Goal: Navigation & Orientation: Find specific page/section

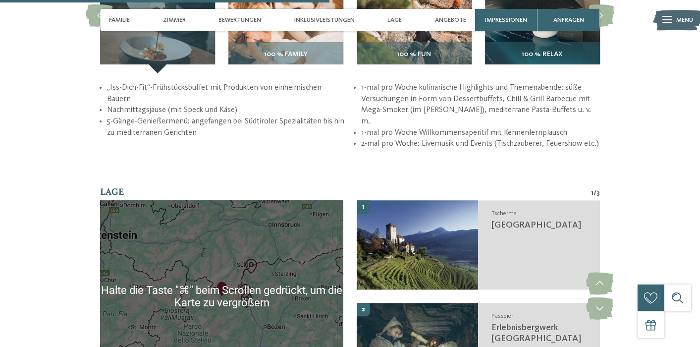
scroll to position [1446, 0]
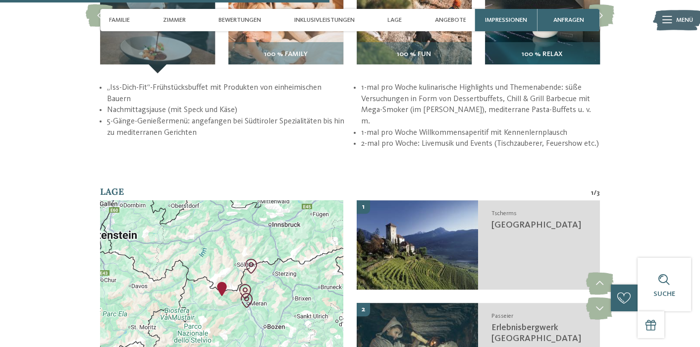
click at [279, 256] on div at bounding box center [221, 296] width 243 height 192
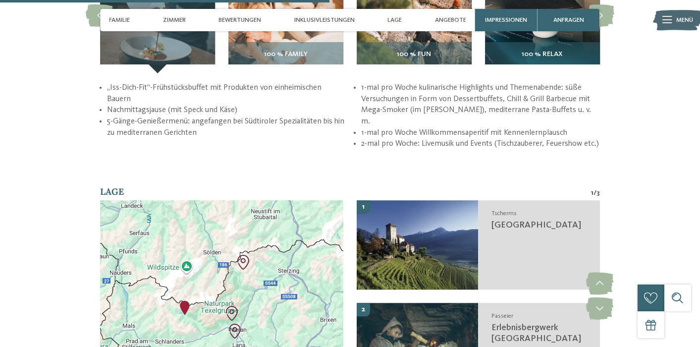
drag, startPoint x: 229, startPoint y: 300, endPoint x: 255, endPoint y: 290, distance: 28.2
click at [254, 297] on div at bounding box center [221, 296] width 243 height 192
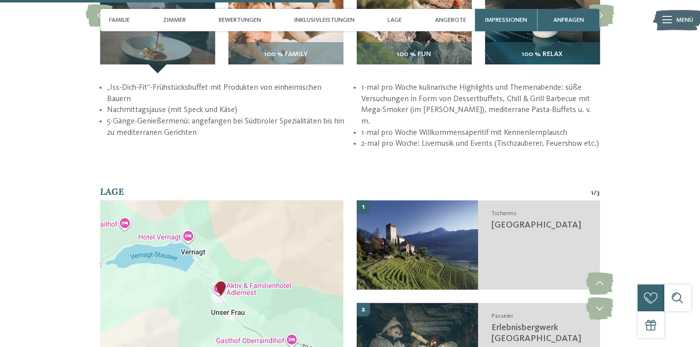
drag, startPoint x: 247, startPoint y: 299, endPoint x: 200, endPoint y: 287, distance: 48.1
click at [200, 287] on div at bounding box center [221, 296] width 243 height 192
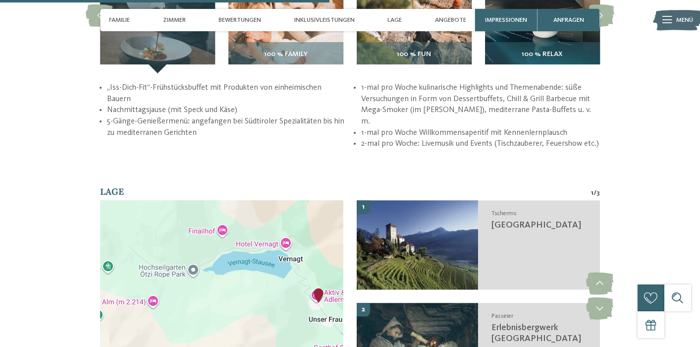
drag, startPoint x: 180, startPoint y: 300, endPoint x: 280, endPoint y: 305, distance: 100.2
click at [280, 305] on div at bounding box center [221, 296] width 243 height 192
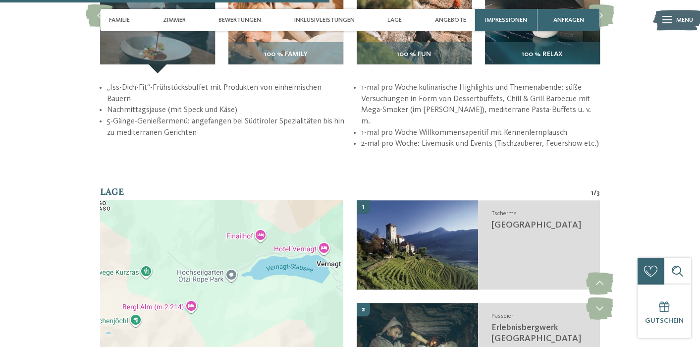
drag, startPoint x: 173, startPoint y: 293, endPoint x: 214, endPoint y: 299, distance: 41.5
click at [214, 299] on div at bounding box center [221, 296] width 243 height 192
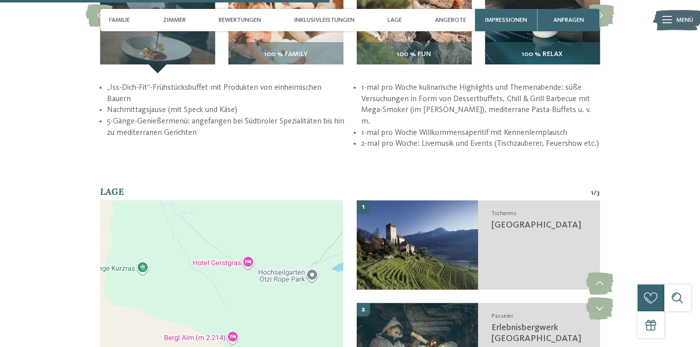
drag, startPoint x: 176, startPoint y: 283, endPoint x: 267, endPoint y: 302, distance: 92.6
click at [263, 297] on div at bounding box center [221, 296] width 243 height 192
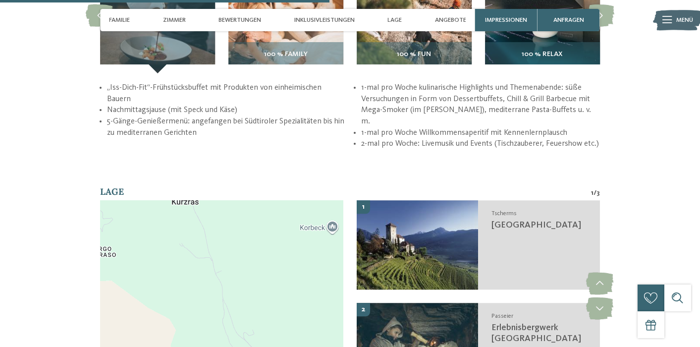
drag, startPoint x: 195, startPoint y: 215, endPoint x: 208, endPoint y: 314, distance: 99.4
click at [208, 314] on div at bounding box center [221, 296] width 243 height 192
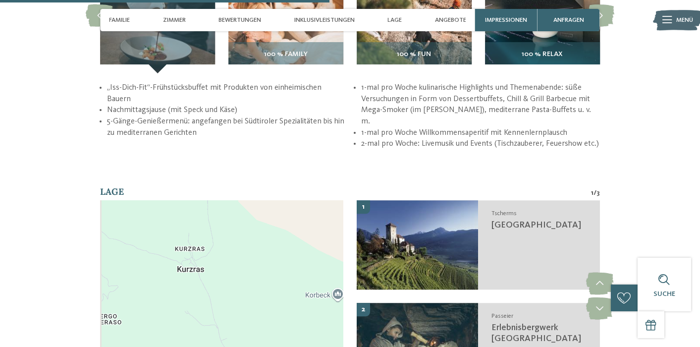
drag, startPoint x: 204, startPoint y: 223, endPoint x: 213, endPoint y: 301, distance: 78.3
click at [213, 301] on div at bounding box center [221, 296] width 243 height 192
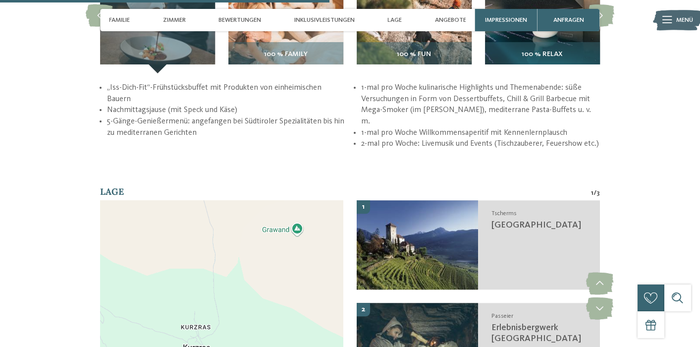
drag, startPoint x: 228, startPoint y: 249, endPoint x: 230, endPoint y: 320, distance: 71.4
click at [230, 320] on div at bounding box center [221, 296] width 243 height 192
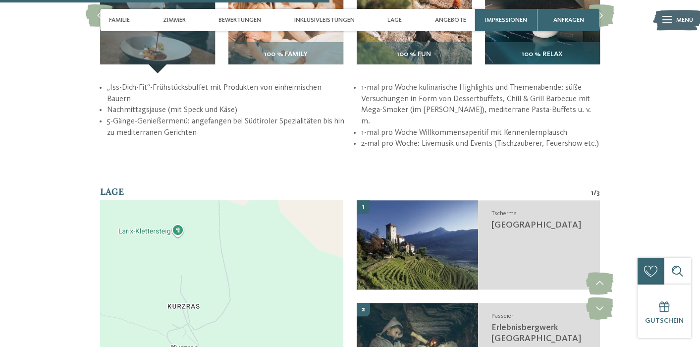
drag, startPoint x: 226, startPoint y: 309, endPoint x: 231, endPoint y: 213, distance: 95.7
click at [231, 213] on div at bounding box center [221, 296] width 243 height 192
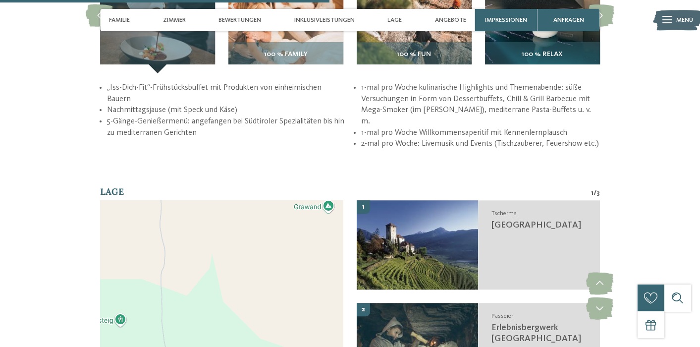
drag, startPoint x: 235, startPoint y: 273, endPoint x: 177, endPoint y: 364, distance: 107.3
click at [177, 346] on html "Kleinen Moment noch – die Webseite wird geladen … DE IT ab" at bounding box center [350, 292] width 700 height 3476
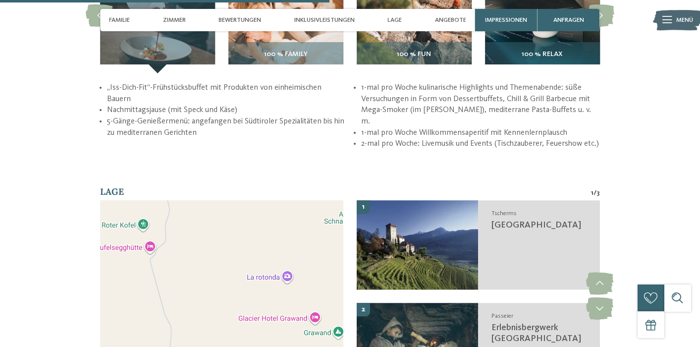
drag, startPoint x: 215, startPoint y: 217, endPoint x: 225, endPoint y: 344, distance: 127.2
click at [225, 344] on div at bounding box center [221, 296] width 243 height 192
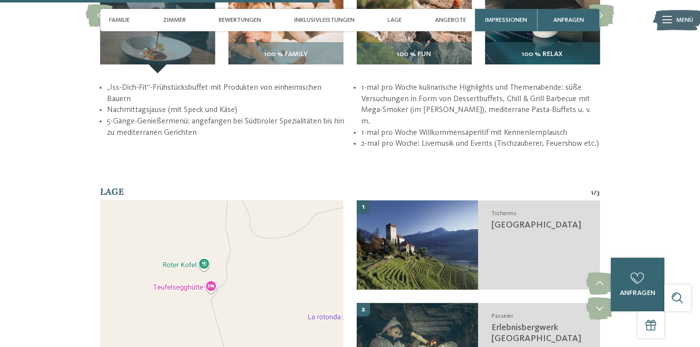
drag, startPoint x: 188, startPoint y: 210, endPoint x: 249, endPoint y: 251, distance: 73.5
click at [249, 251] on div at bounding box center [221, 296] width 243 height 192
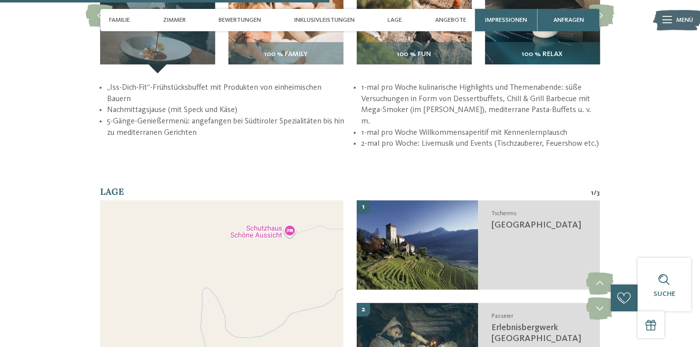
drag, startPoint x: 242, startPoint y: 238, endPoint x: 185, endPoint y: 324, distance: 103.0
click at [185, 324] on div at bounding box center [221, 296] width 243 height 192
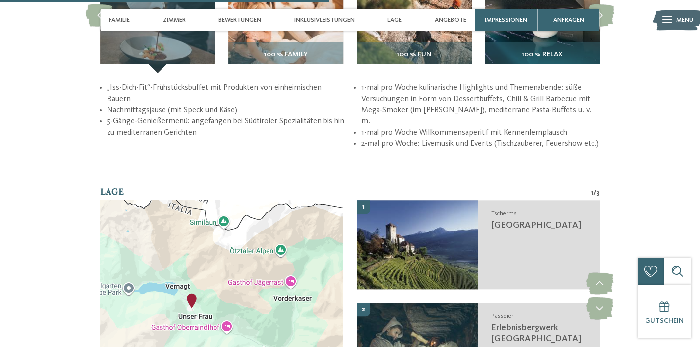
drag, startPoint x: 276, startPoint y: 289, endPoint x: 161, endPoint y: 231, distance: 129.2
click at [161, 231] on div at bounding box center [221, 296] width 243 height 192
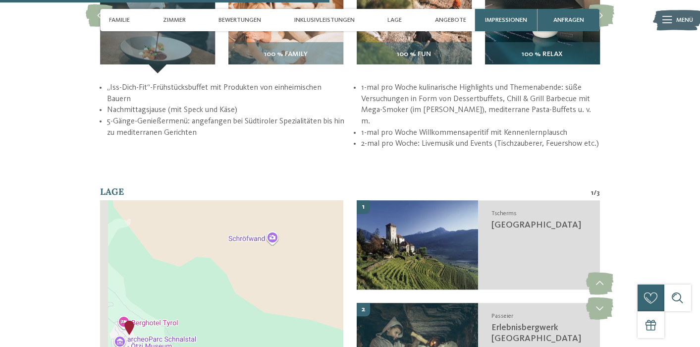
drag, startPoint x: 188, startPoint y: 294, endPoint x: 271, endPoint y: 246, distance: 95.8
click at [271, 246] on div at bounding box center [221, 296] width 243 height 192
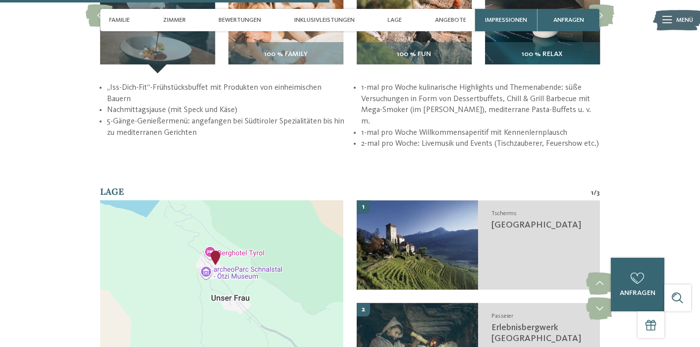
drag, startPoint x: 252, startPoint y: 268, endPoint x: 291, endPoint y: 238, distance: 49.5
click at [291, 238] on div at bounding box center [221, 296] width 243 height 192
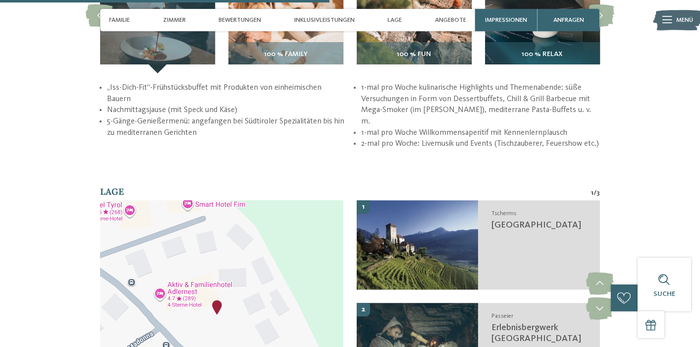
drag, startPoint x: 220, startPoint y: 249, endPoint x: 211, endPoint y: 356, distance: 107.0
click at [211, 346] on html "Kleinen Moment noch – die Webseite wird geladen … DE IT ab" at bounding box center [350, 292] width 700 height 3476
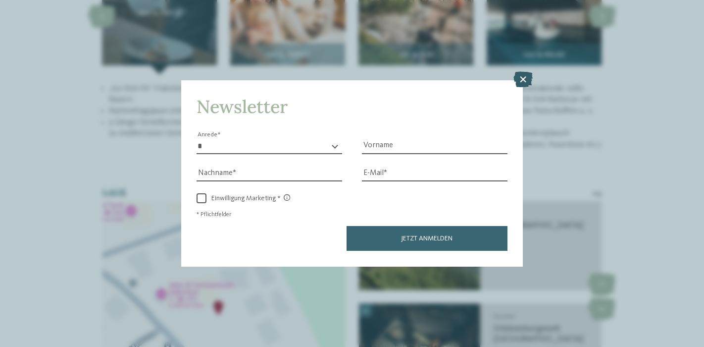
click at [521, 72] on icon at bounding box center [523, 80] width 19 height 16
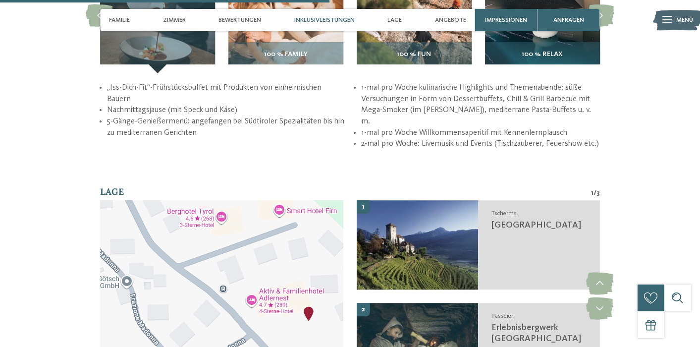
drag, startPoint x: 200, startPoint y: 304, endPoint x: 296, endPoint y: 311, distance: 96.3
click at [296, 311] on div at bounding box center [221, 296] width 243 height 192
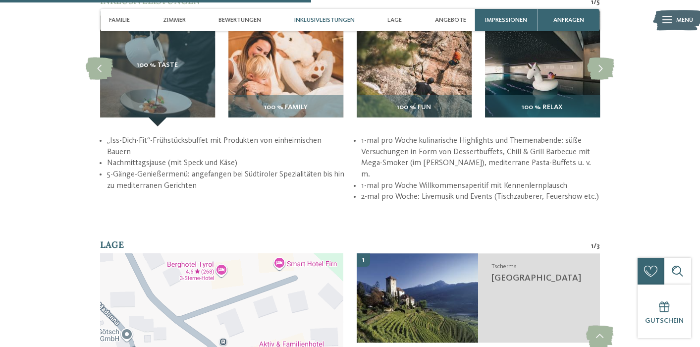
scroll to position [1321, 0]
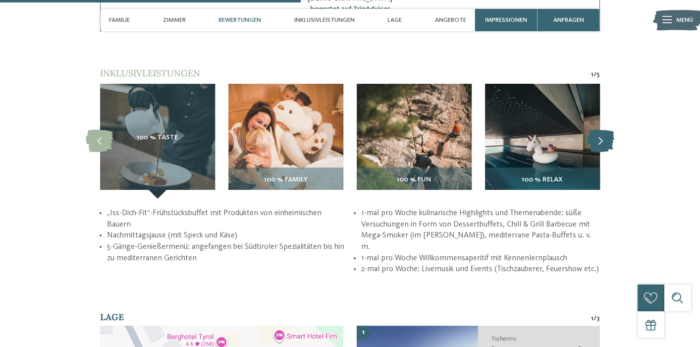
click at [605, 132] on icon at bounding box center [600, 141] width 27 height 22
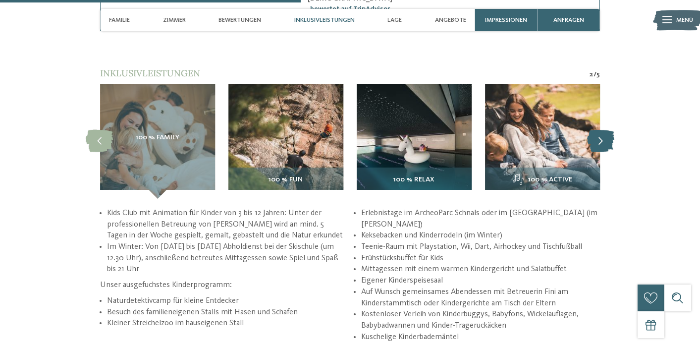
click at [605, 132] on icon at bounding box center [600, 141] width 27 height 22
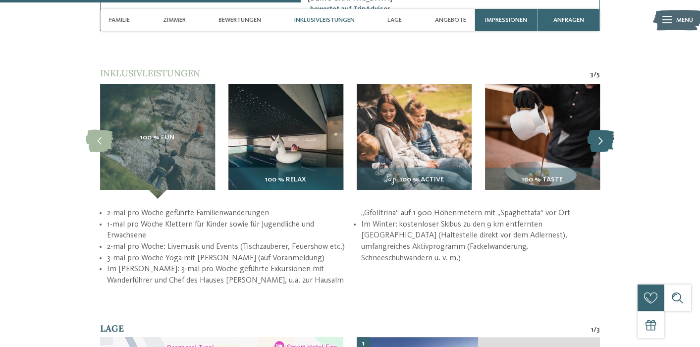
click at [605, 132] on icon at bounding box center [600, 141] width 27 height 22
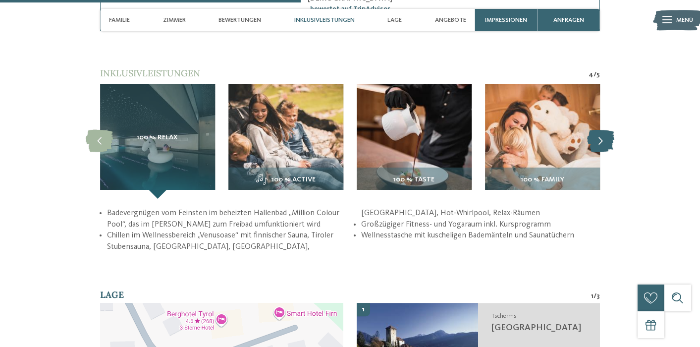
click at [605, 132] on icon at bounding box center [600, 141] width 27 height 22
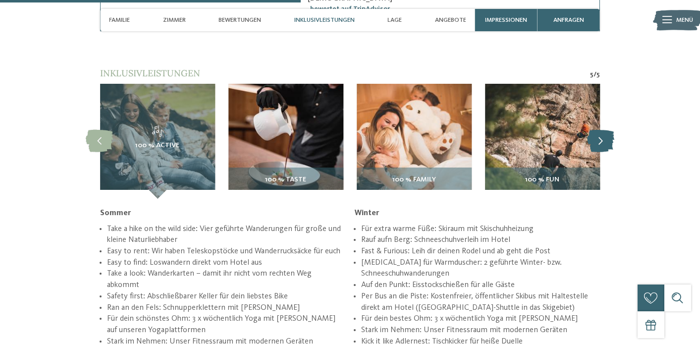
click at [605, 132] on icon at bounding box center [600, 141] width 27 height 22
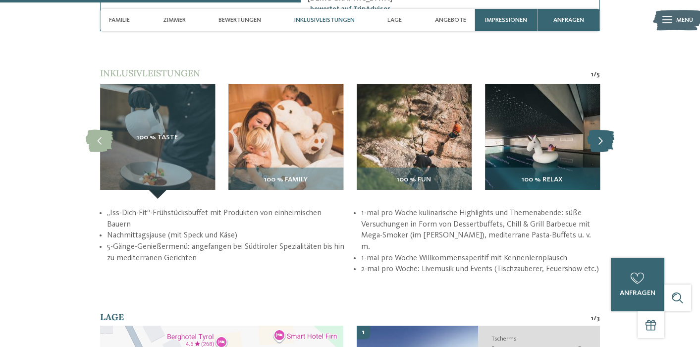
click at [605, 132] on icon at bounding box center [600, 141] width 27 height 22
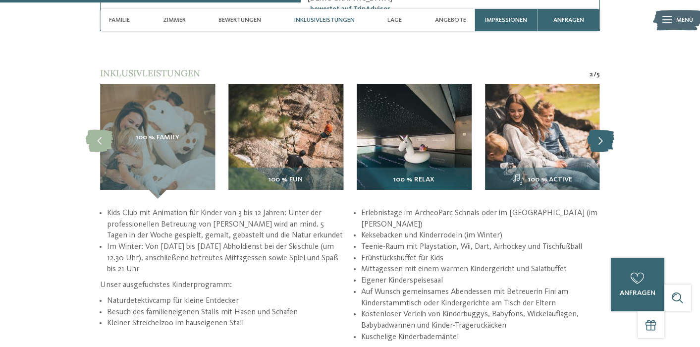
click at [605, 132] on icon at bounding box center [600, 141] width 27 height 22
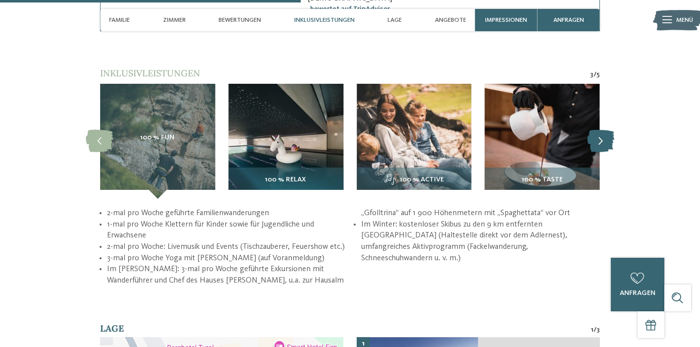
click at [605, 132] on icon at bounding box center [600, 141] width 27 height 22
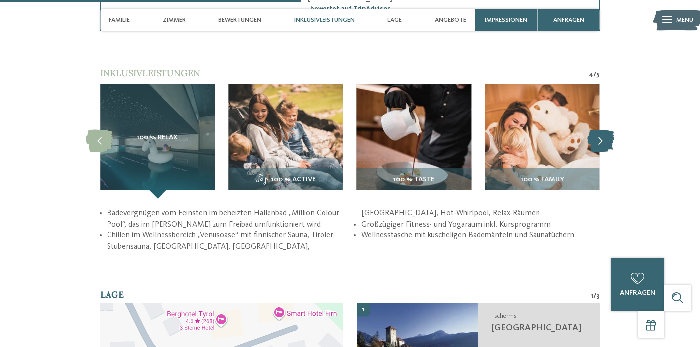
click at [605, 132] on icon at bounding box center [600, 141] width 27 height 22
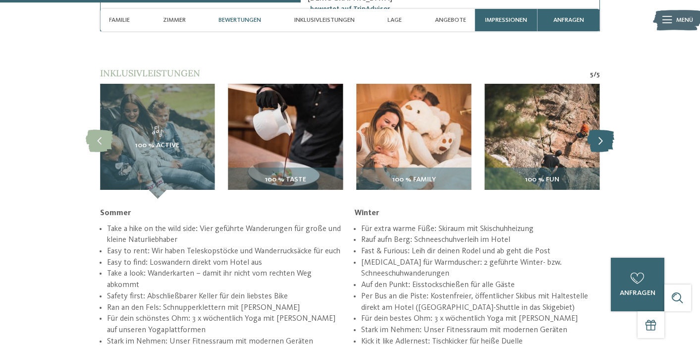
click at [605, 132] on icon at bounding box center [600, 141] width 27 height 22
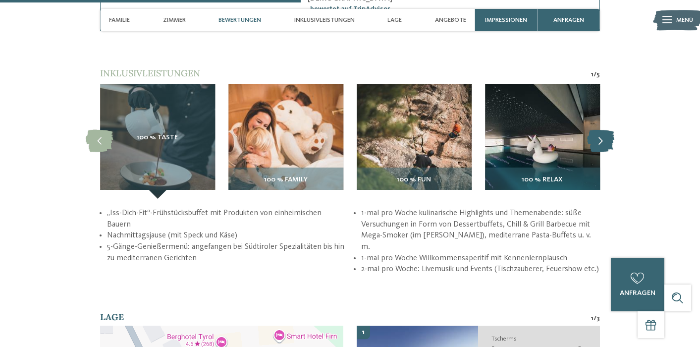
click at [605, 132] on icon at bounding box center [600, 141] width 27 height 22
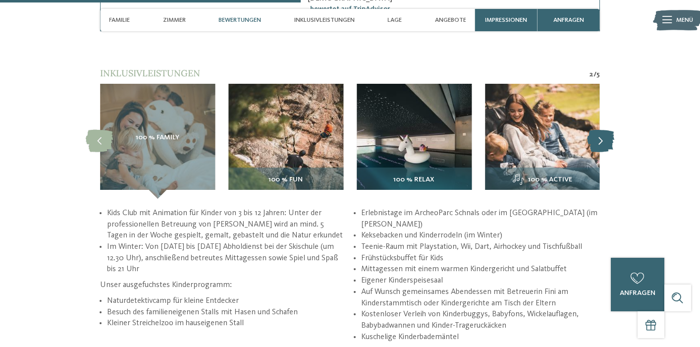
click at [605, 132] on icon at bounding box center [600, 141] width 27 height 22
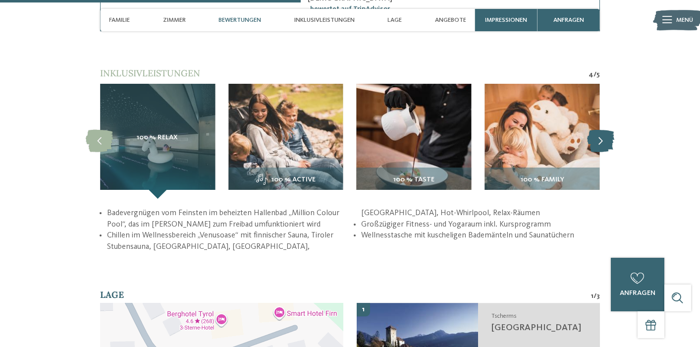
click at [605, 132] on icon at bounding box center [600, 141] width 27 height 22
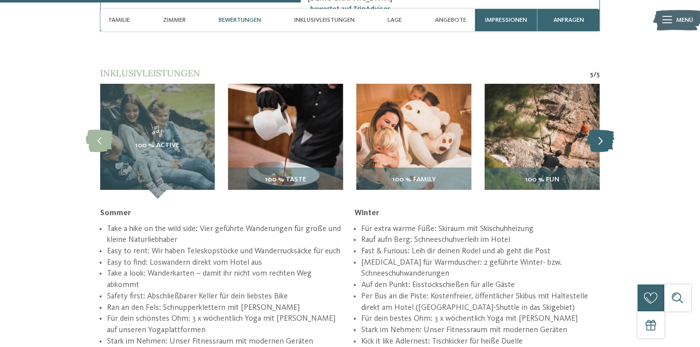
click at [605, 132] on icon at bounding box center [600, 141] width 27 height 22
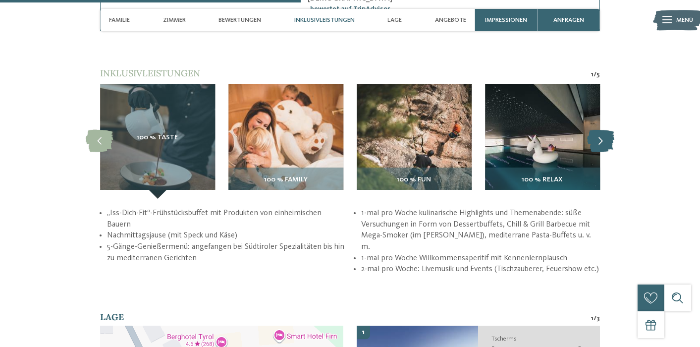
click at [605, 132] on icon at bounding box center [600, 141] width 27 height 22
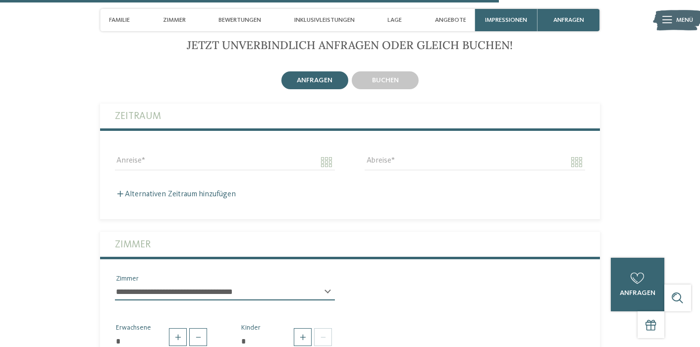
scroll to position [2051, 0]
